Goal: Information Seeking & Learning: Learn about a topic

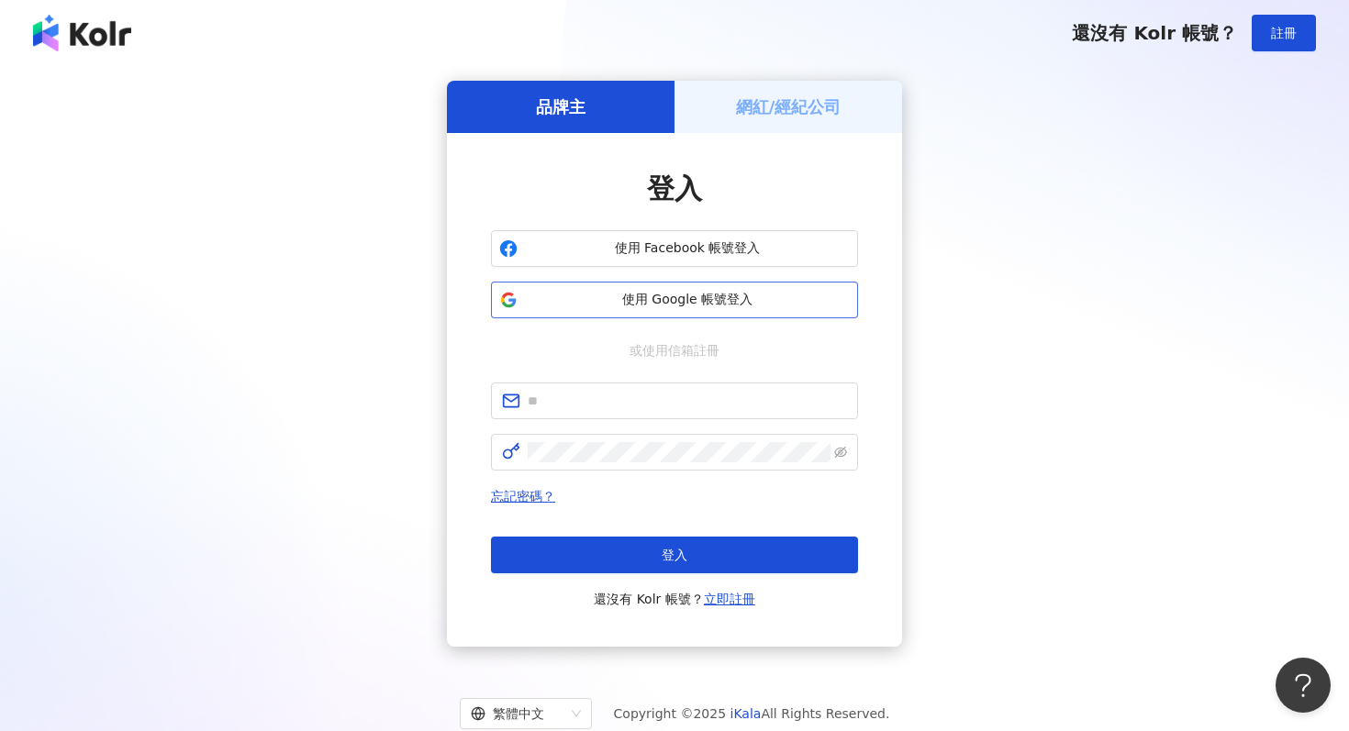
click at [784, 282] on button "使用 Google 帳號登入" at bounding box center [674, 300] width 367 height 37
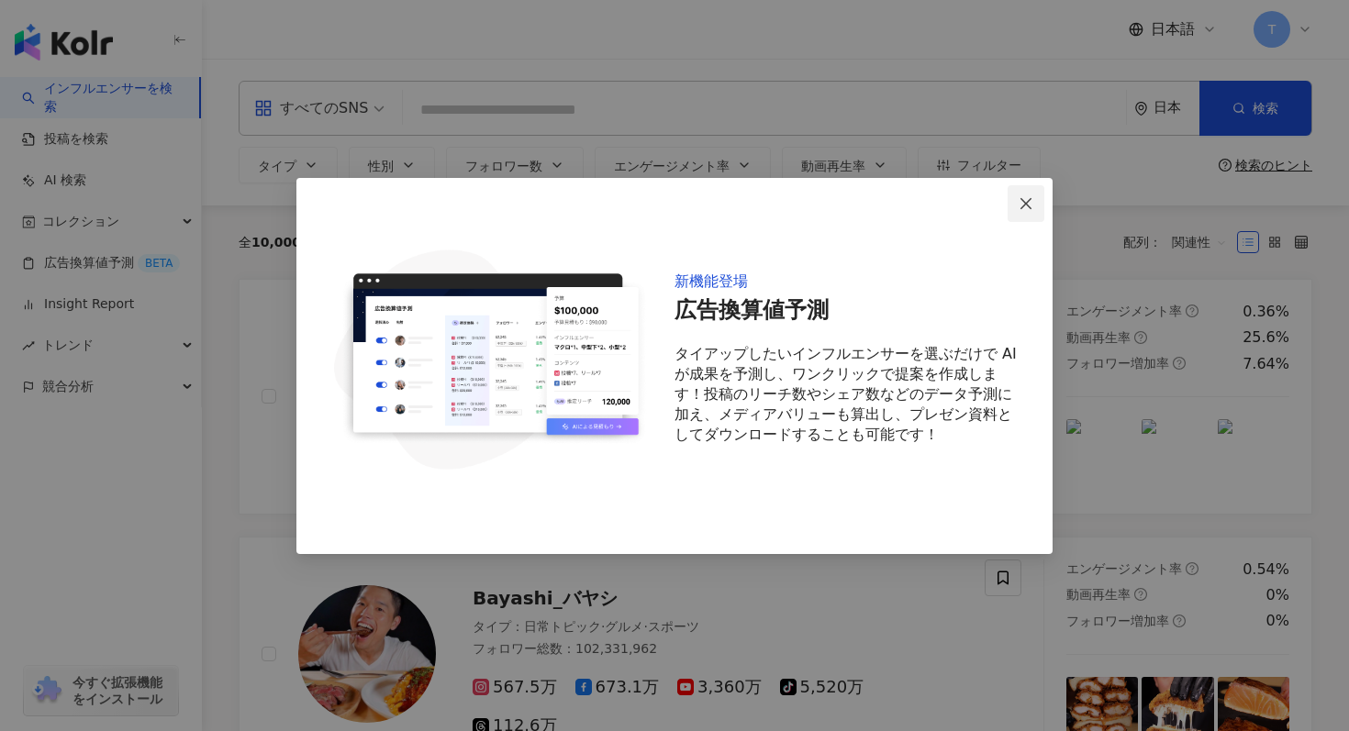
click at [1021, 203] on icon "close" at bounding box center [1026, 203] width 15 height 15
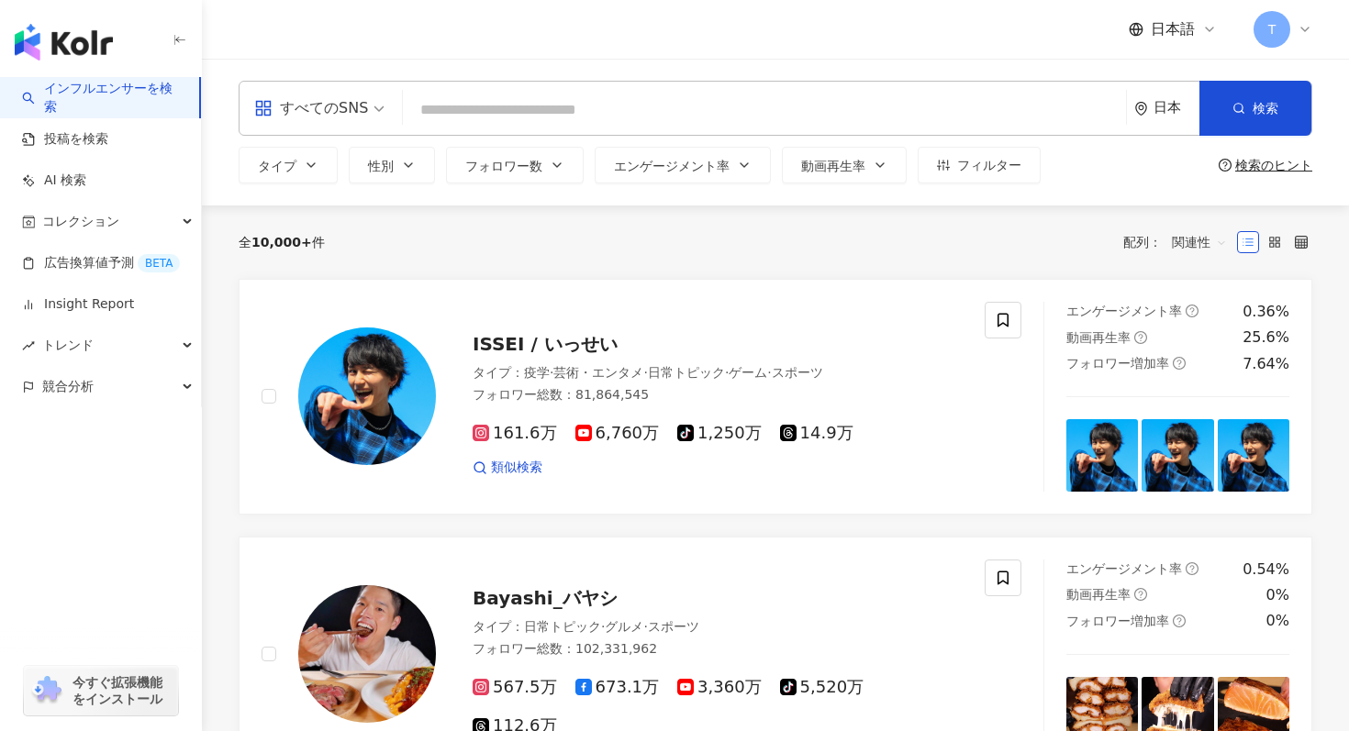
click at [877, 108] on input "search" at bounding box center [764, 110] width 709 height 35
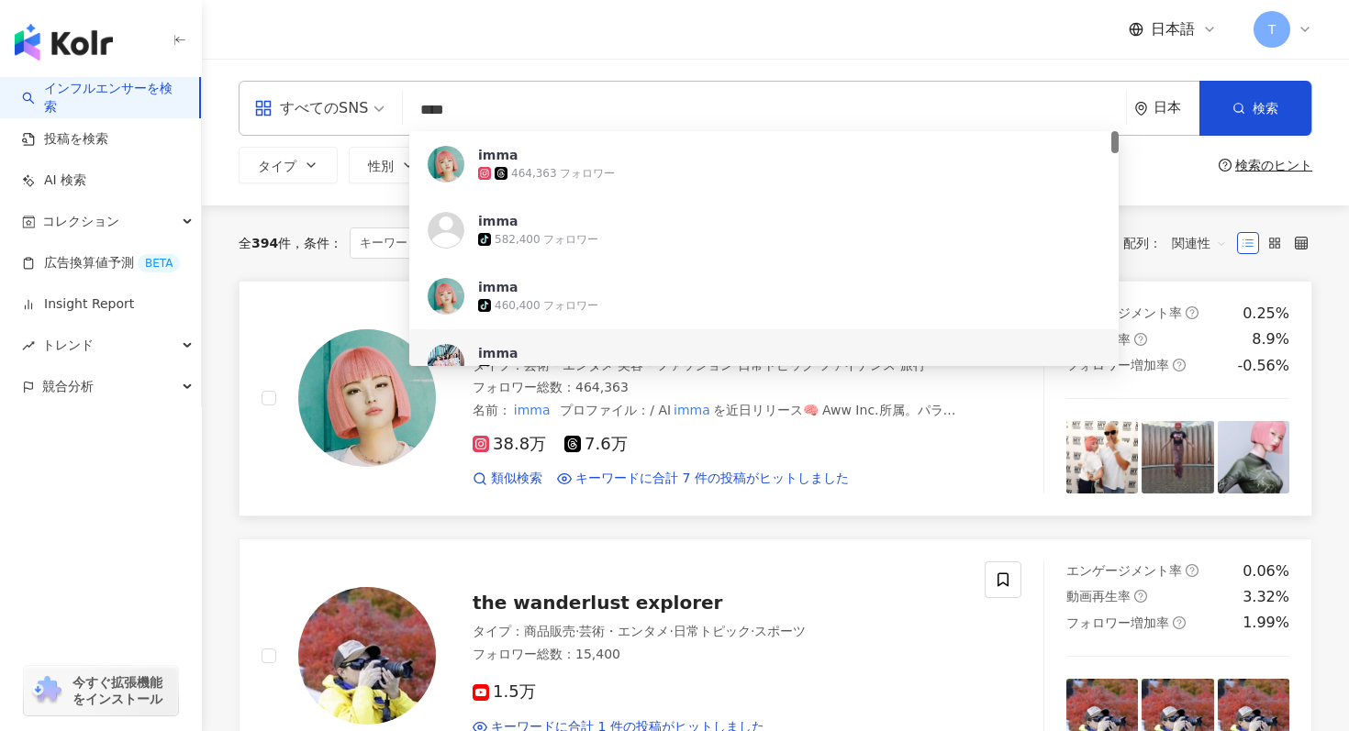
type input "****"
click at [393, 469] on div at bounding box center [349, 399] width 174 height 190
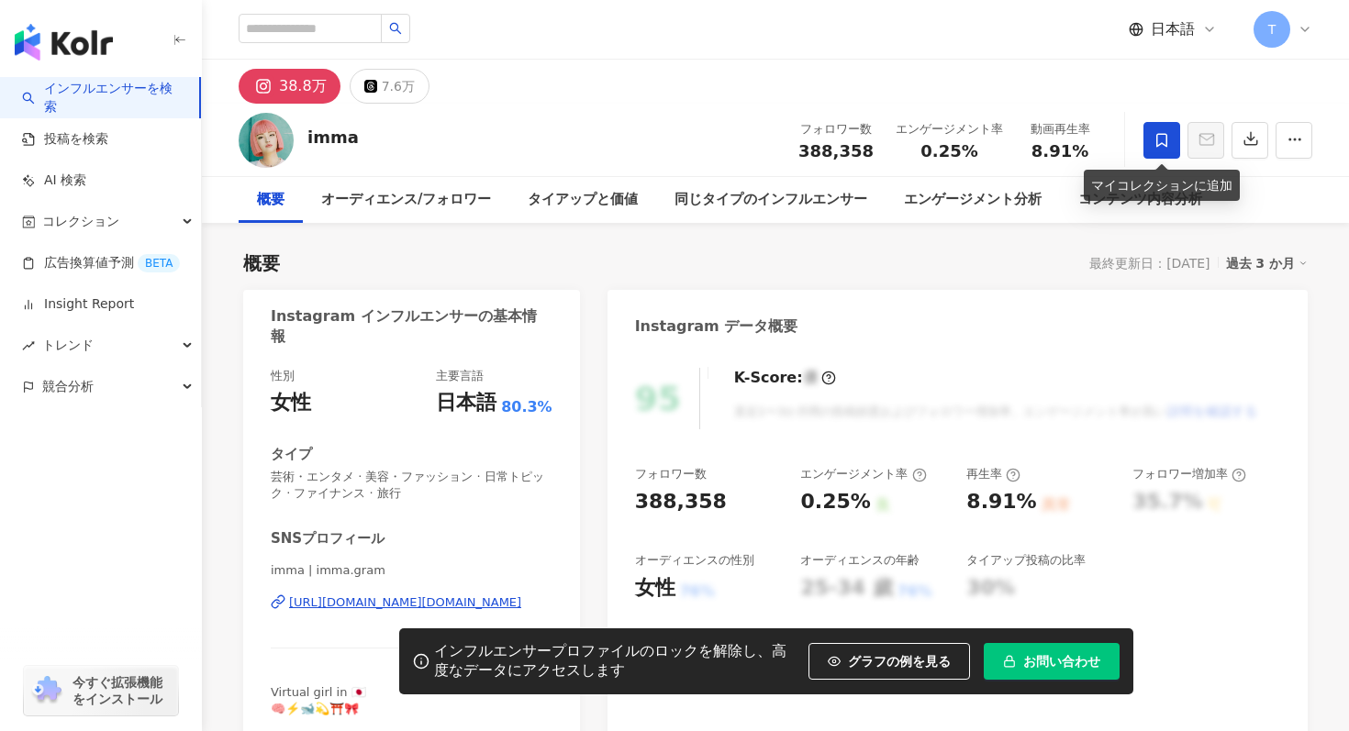
click at [1177, 156] on span at bounding box center [1162, 140] width 37 height 37
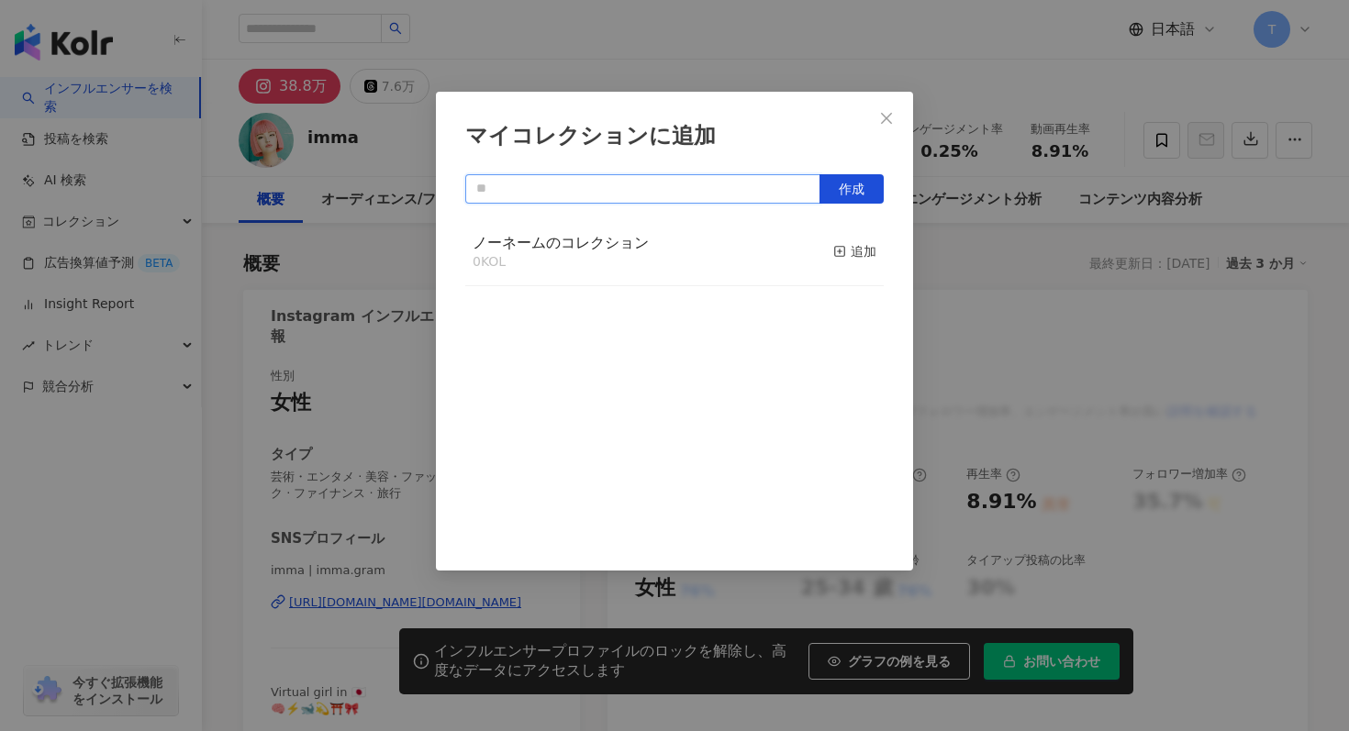
click at [675, 189] on input "text" at bounding box center [642, 188] width 355 height 29
click at [842, 256] on rect "button" at bounding box center [840, 252] width 10 height 10
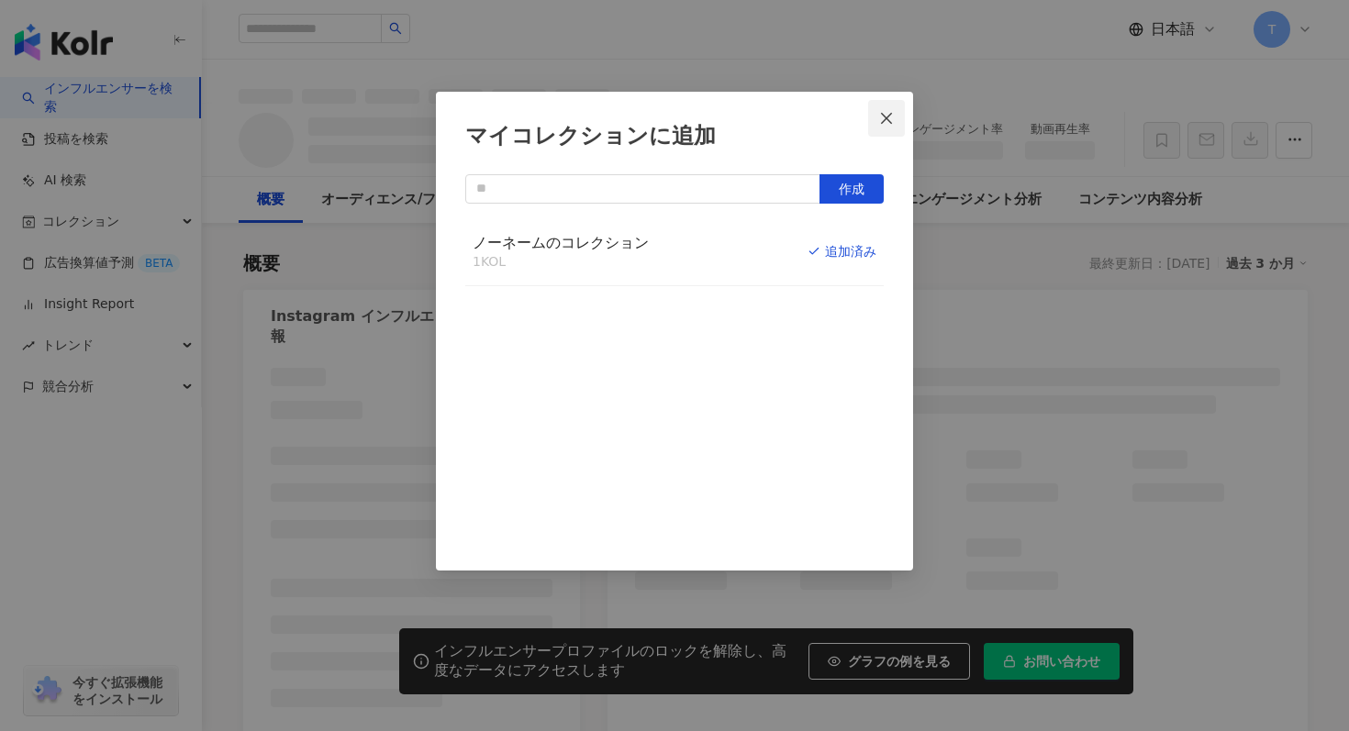
click at [885, 115] on icon "close" at bounding box center [886, 117] width 11 height 11
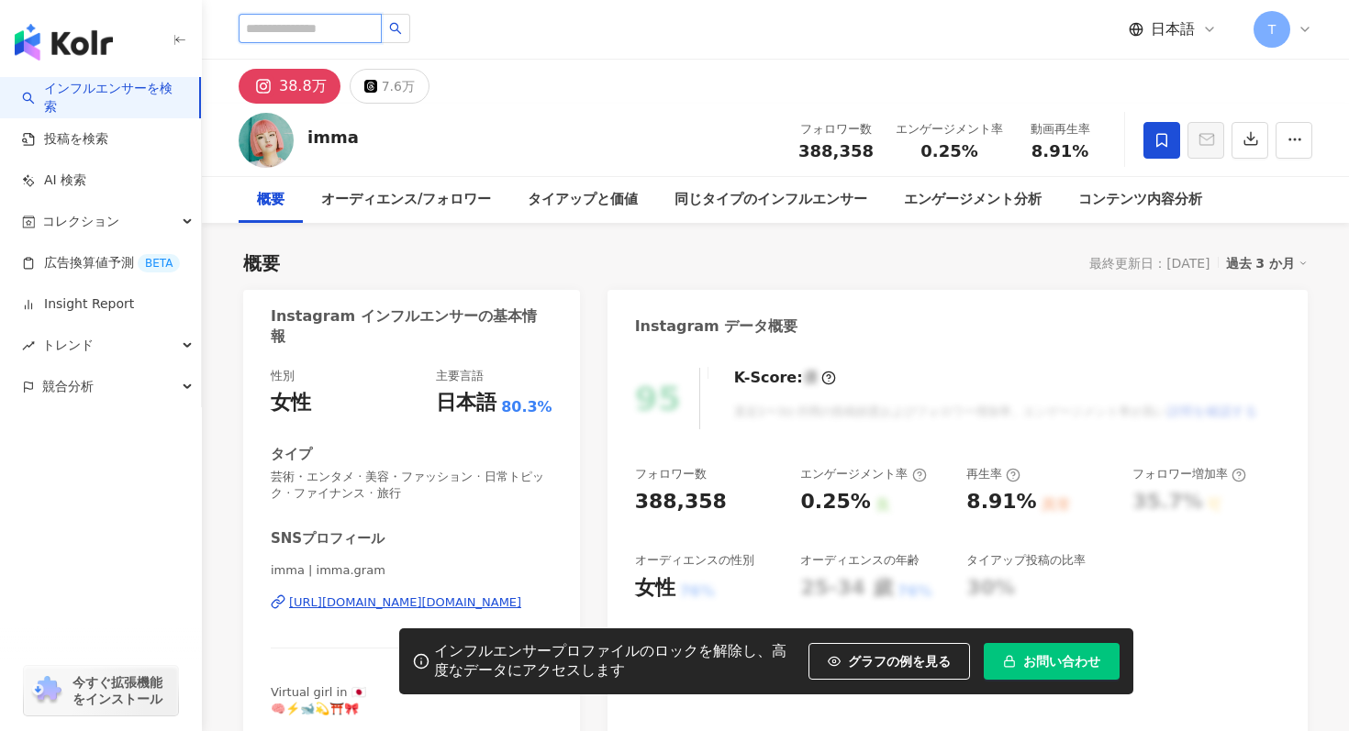
click at [265, 26] on input "search" at bounding box center [310, 28] width 143 height 29
